Goal: Transaction & Acquisition: Purchase product/service

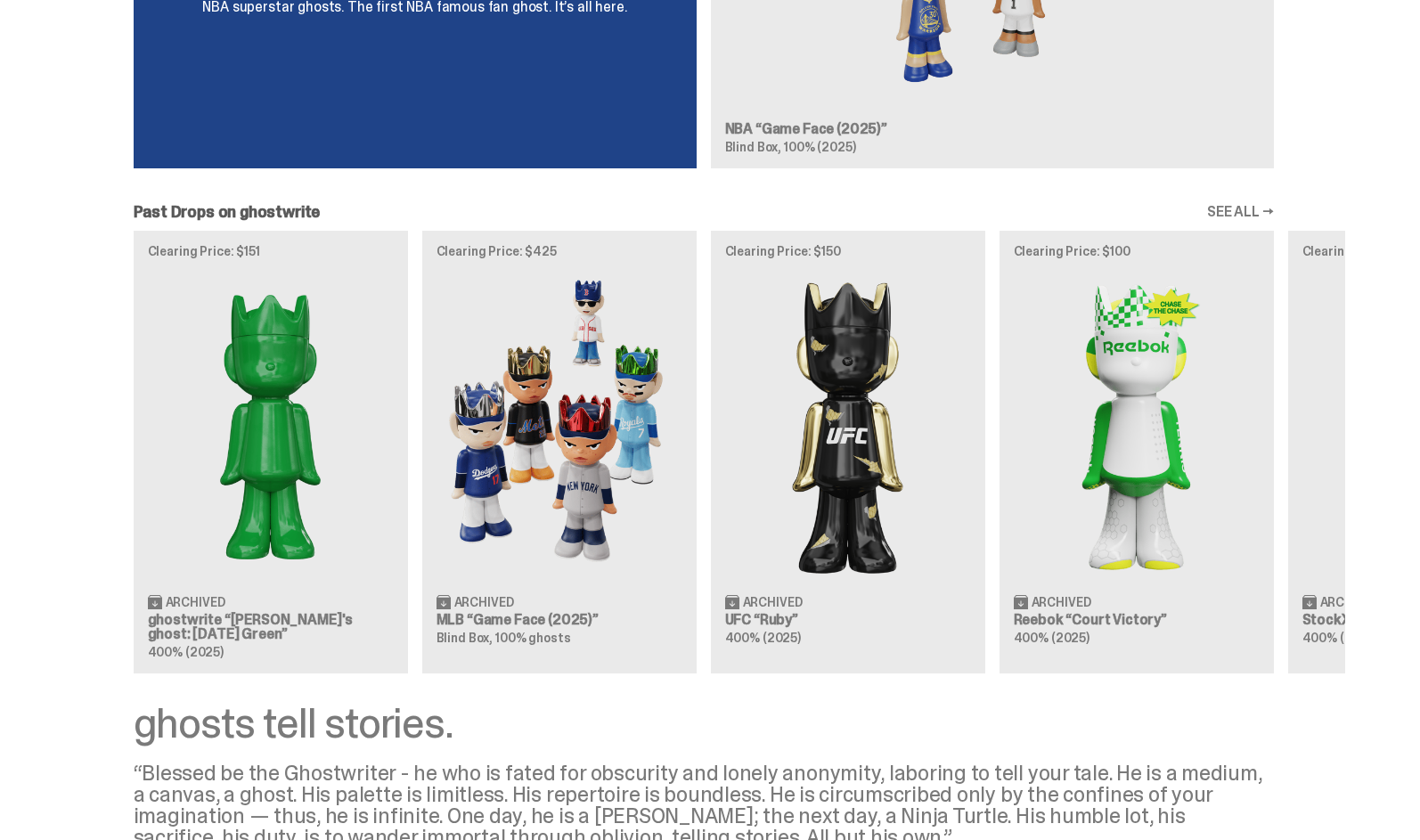
scroll to position [1951, 0]
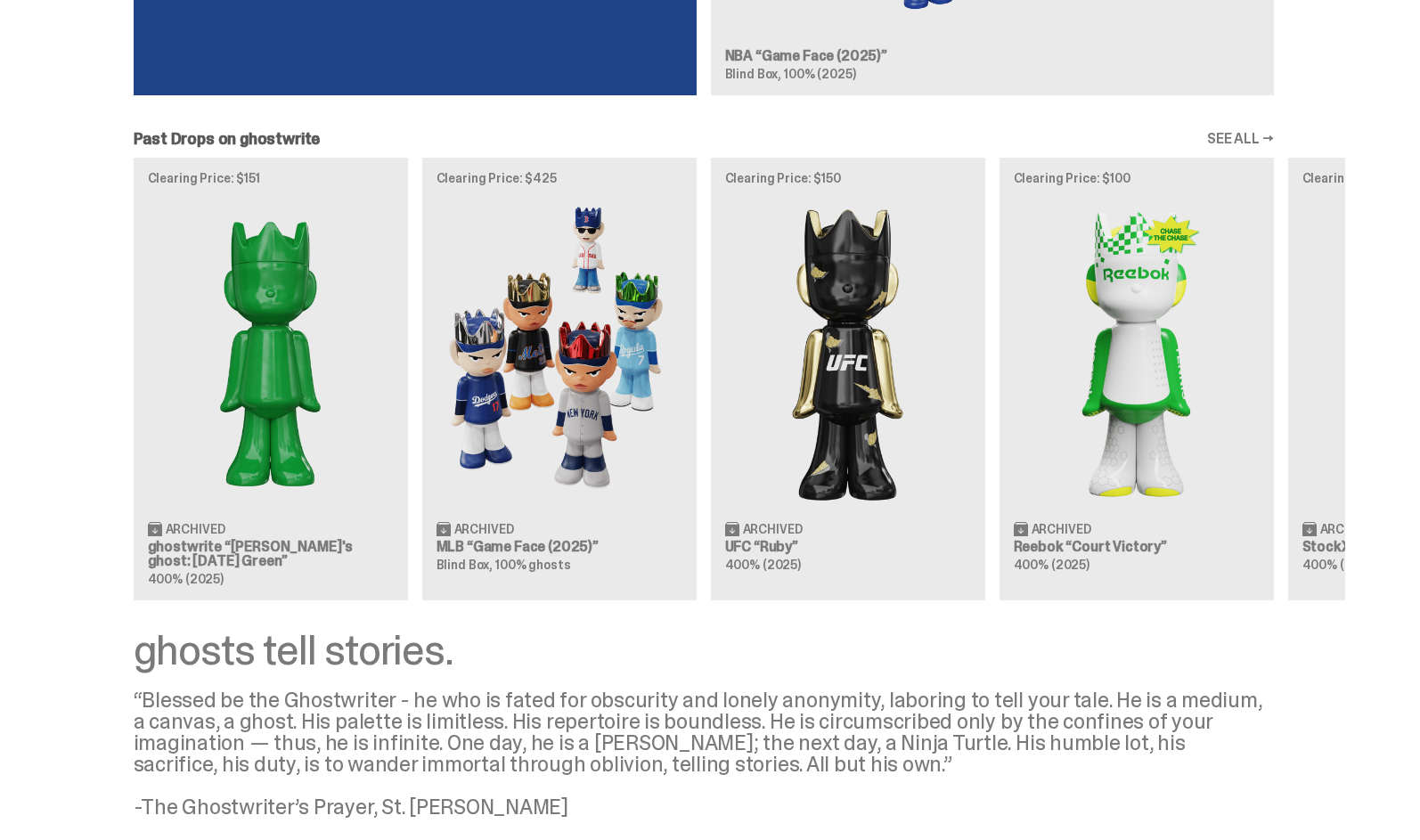
click at [461, 433] on div "Clearing Price: $151 Archived ghostwrite “[PERSON_NAME]'s ghost: [DATE] Green” …" at bounding box center [703, 379] width 1283 height 441
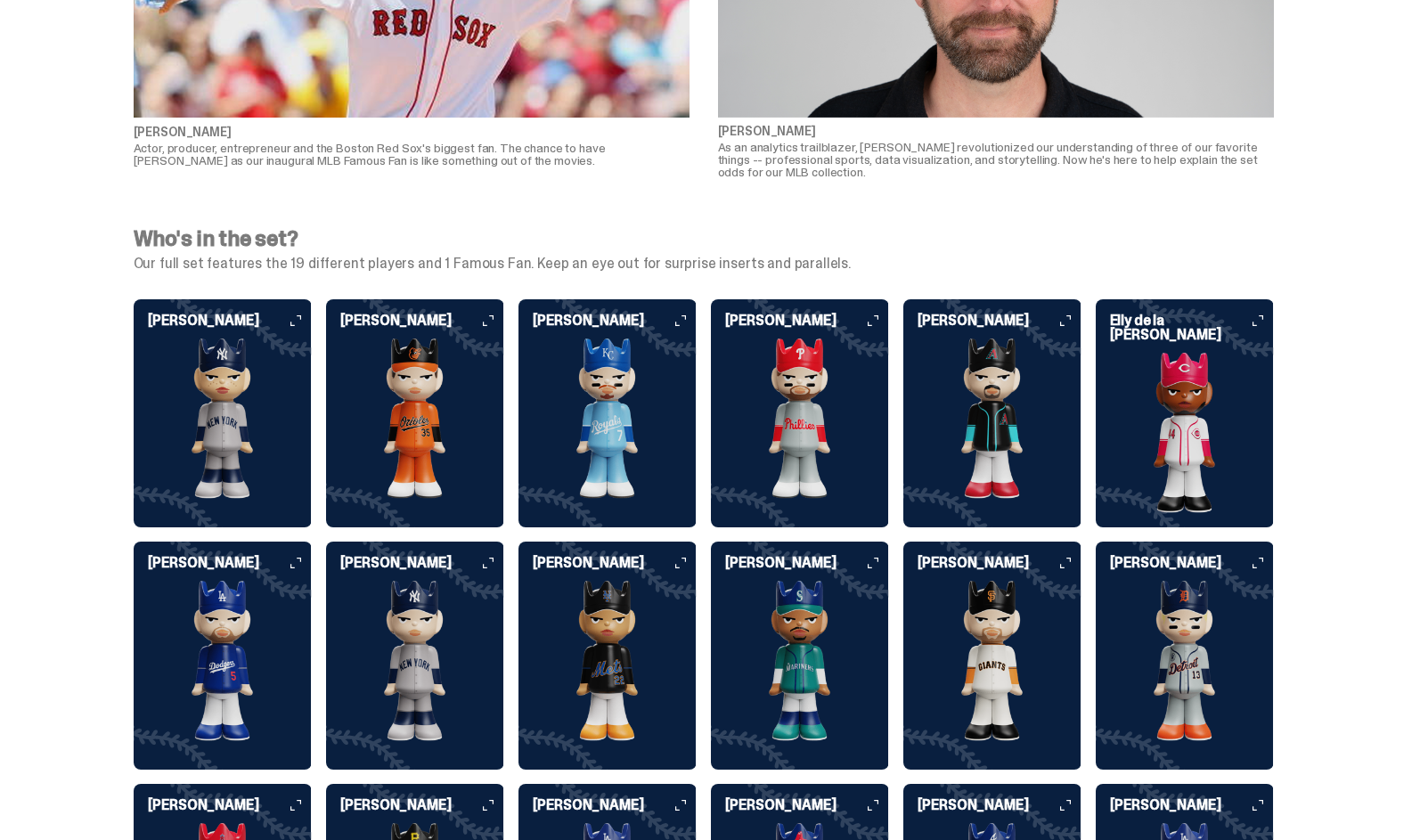
scroll to position [4443, 0]
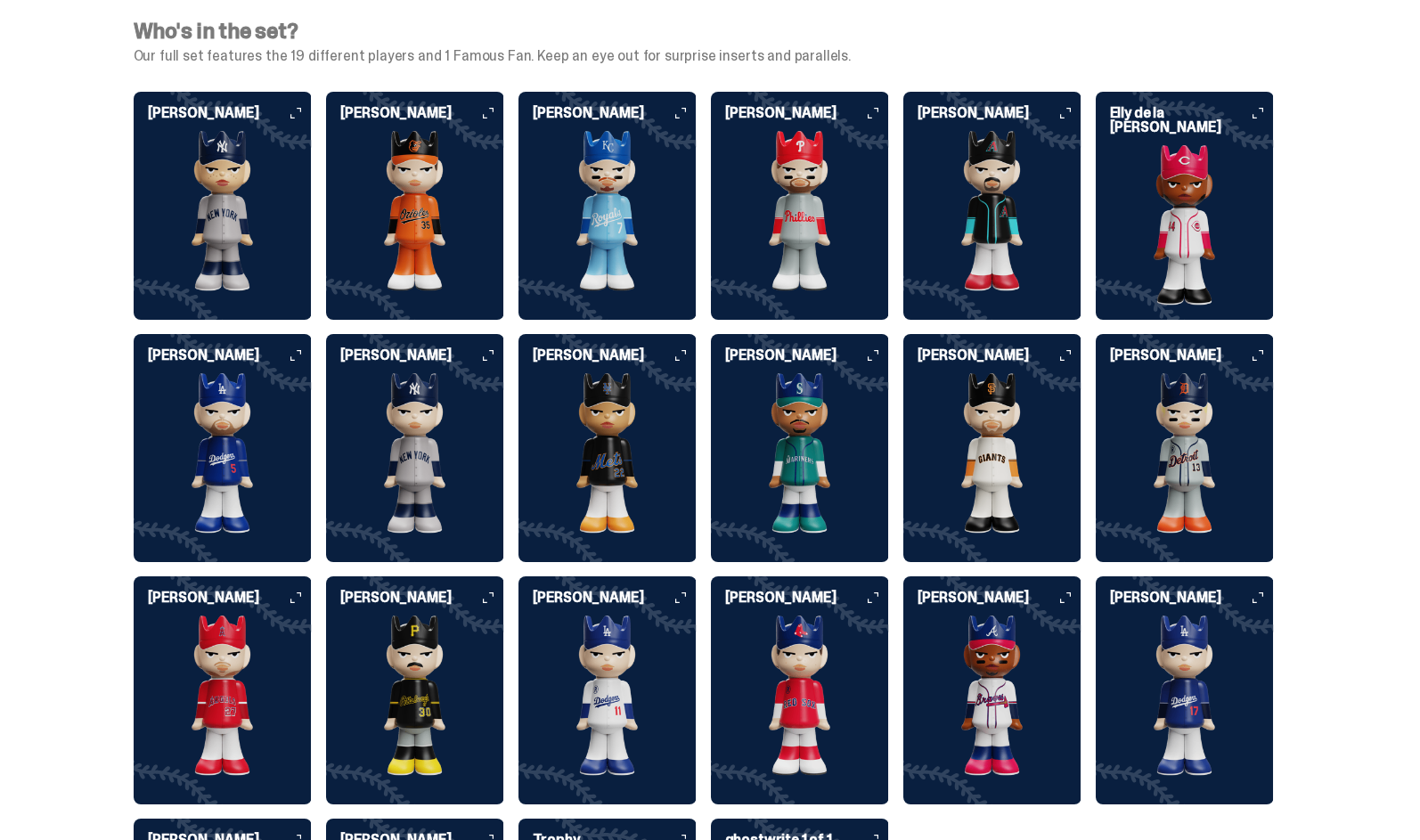
click at [1197, 659] on img at bounding box center [1184, 696] width 178 height 161
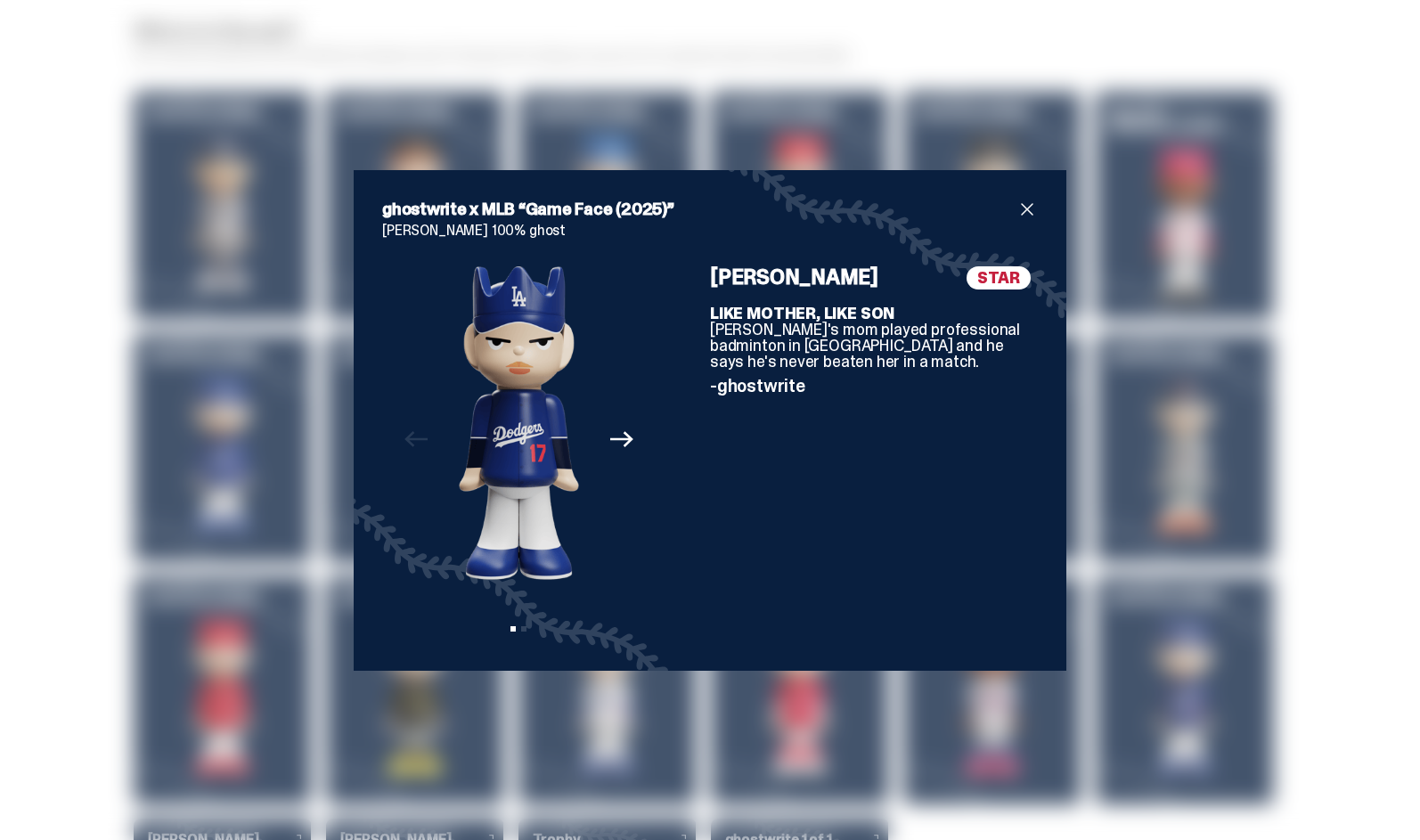
click at [1025, 204] on span "close" at bounding box center [1027, 209] width 21 height 21
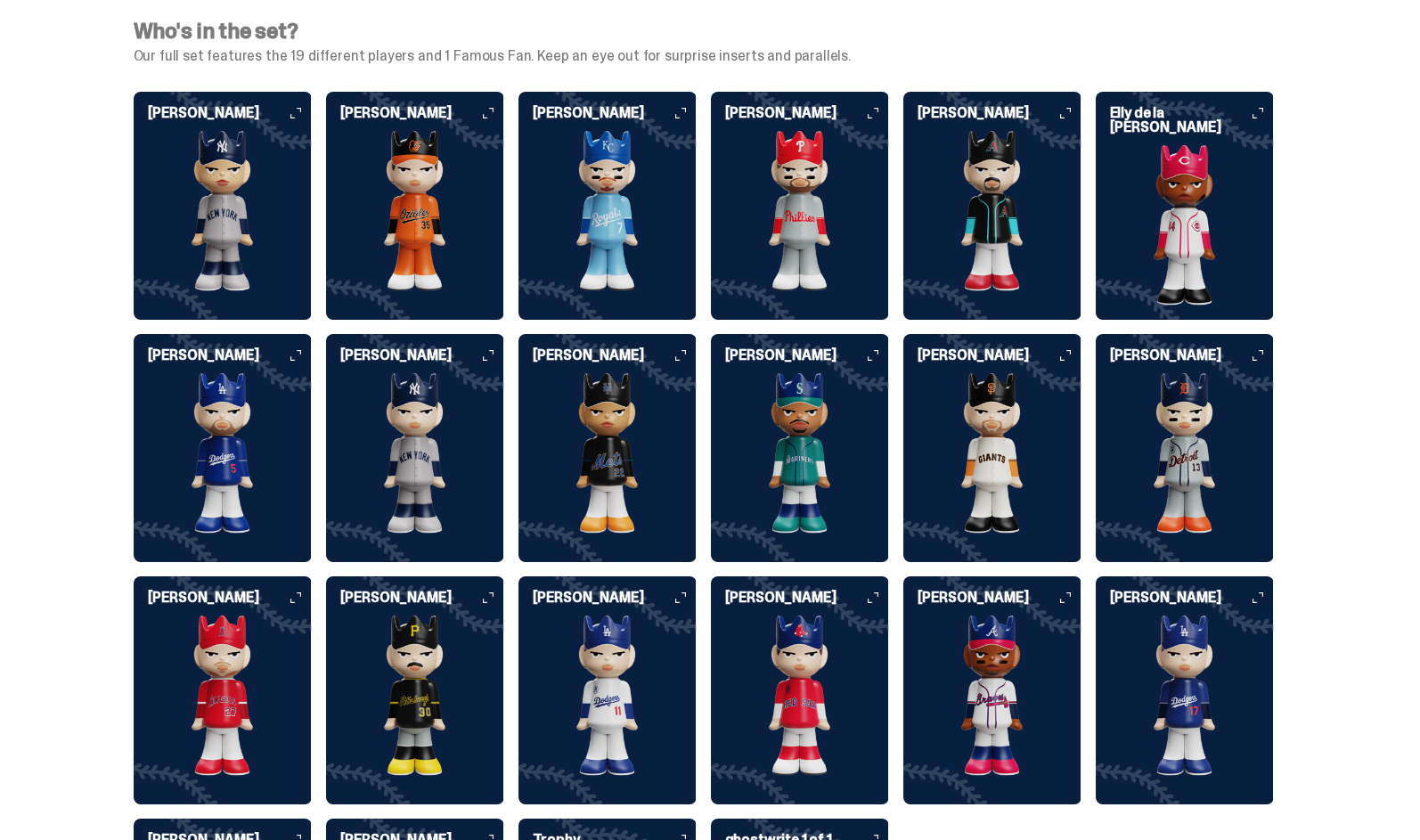
click at [839, 189] on img at bounding box center [799, 212] width 178 height 161
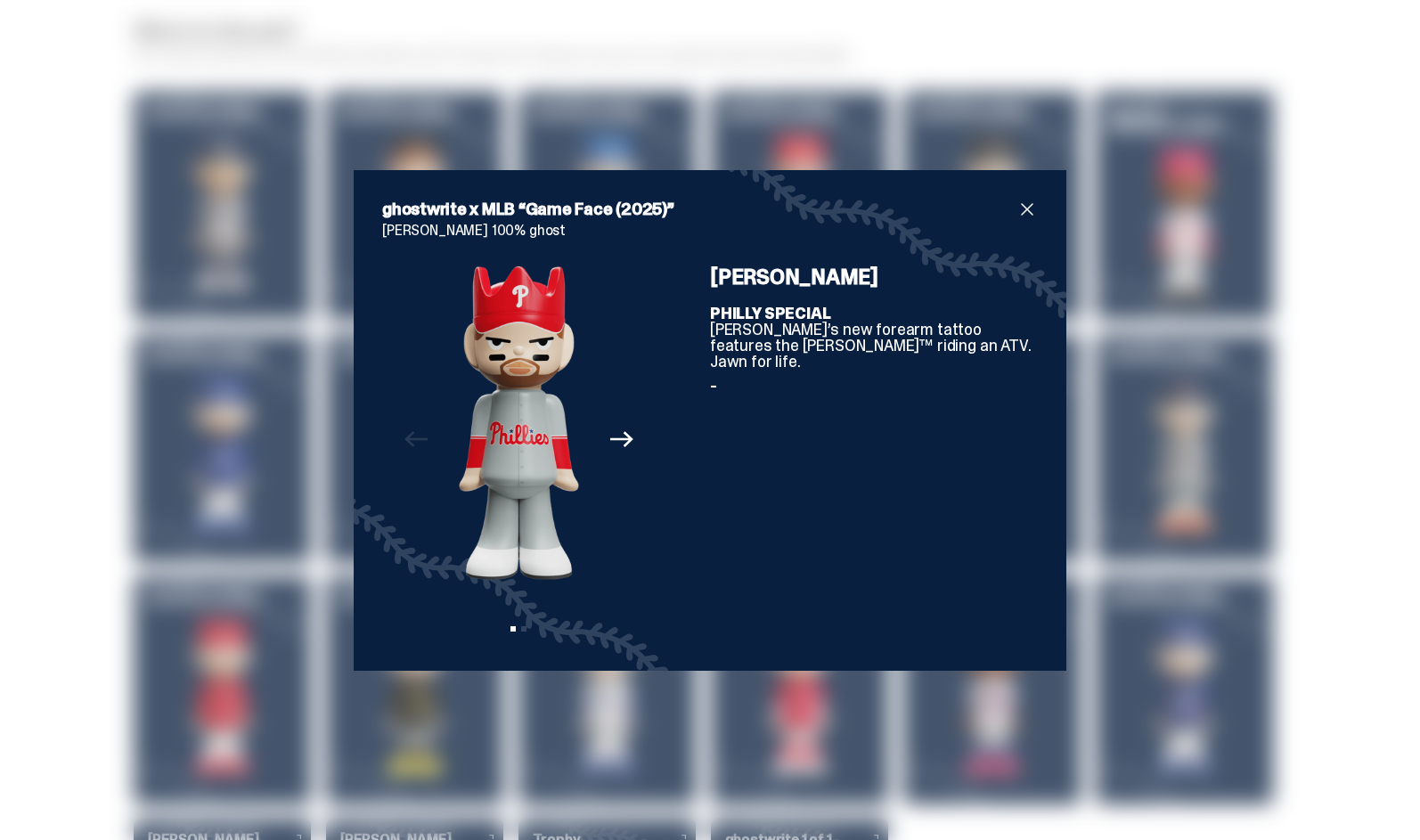
click at [1025, 211] on span "close" at bounding box center [1027, 209] width 21 height 21
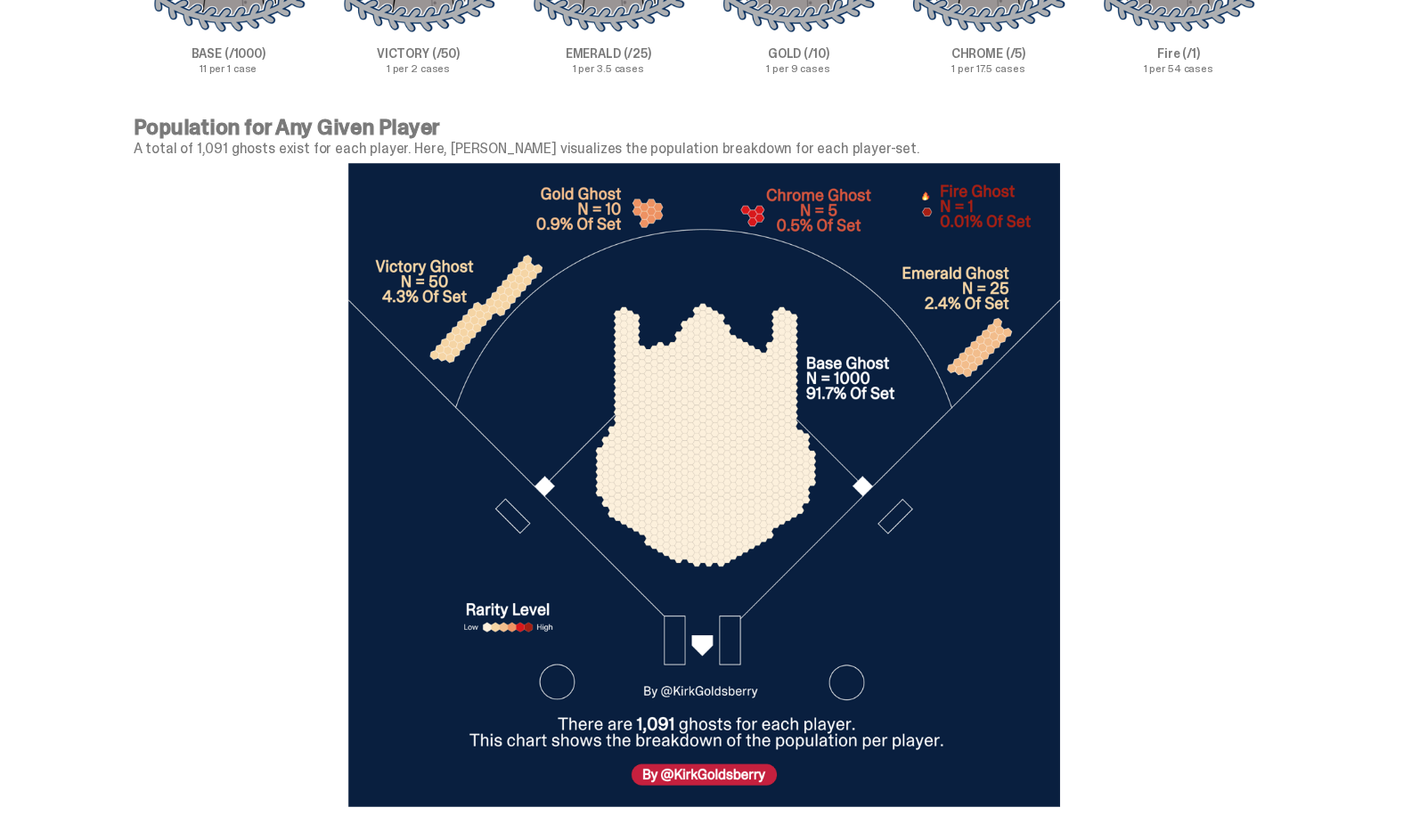
scroll to position [5980, 0]
